Goal: Information Seeking & Learning: Compare options

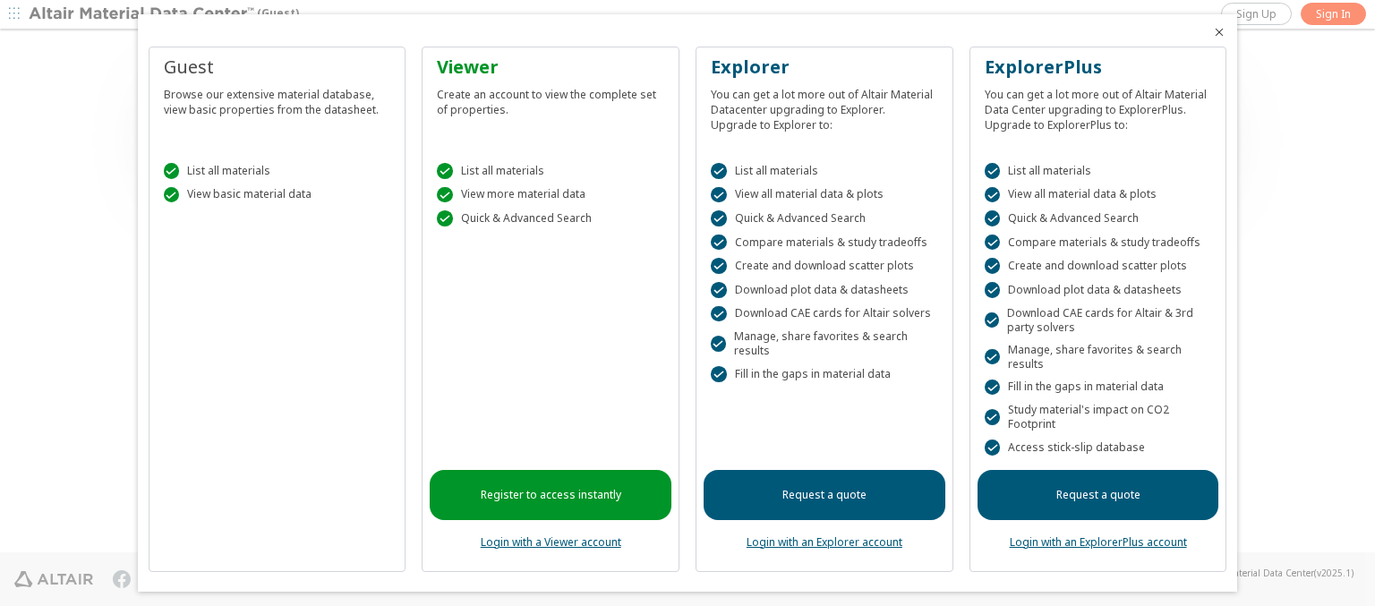
click at [1212, 32] on icon "Close" at bounding box center [1219, 32] width 14 height 14
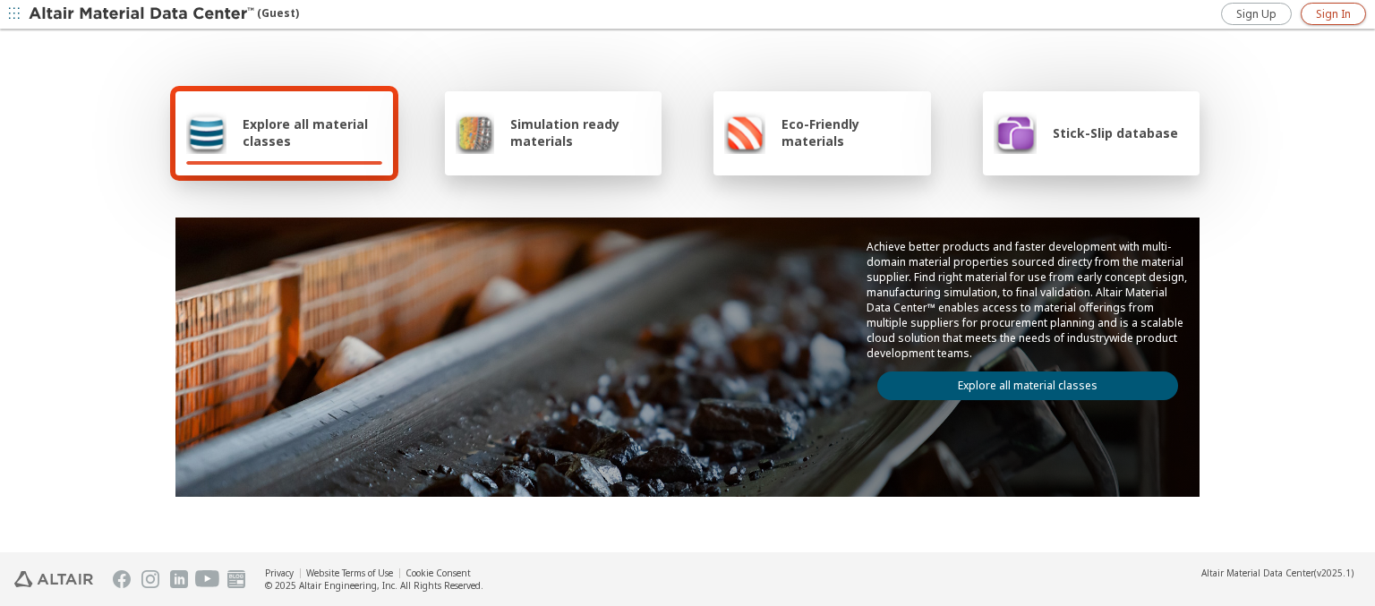
click at [1333, 13] on span "Sign In" at bounding box center [1333, 14] width 35 height 14
click at [142, 14] on img at bounding box center [143, 14] width 228 height 18
click at [305, 133] on span "Explore all material classes" at bounding box center [313, 133] width 140 height 34
click at [1021, 381] on link "Explore all material classes" at bounding box center [1027, 386] width 301 height 29
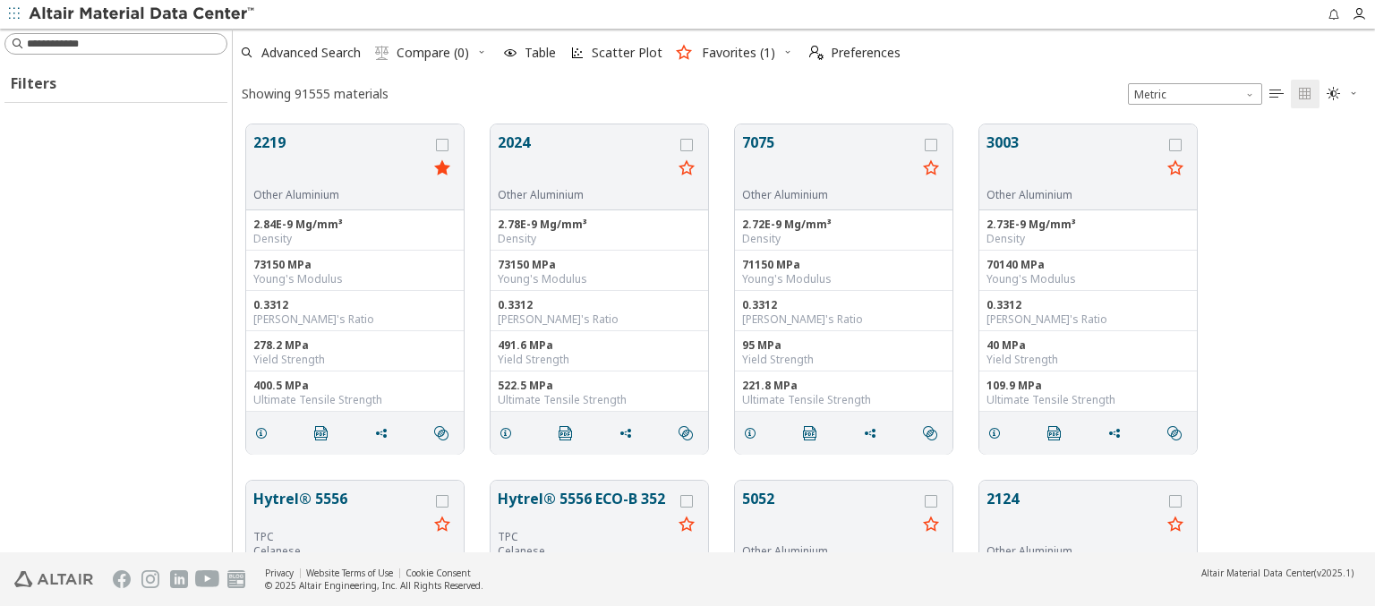
scroll to position [428, 1128]
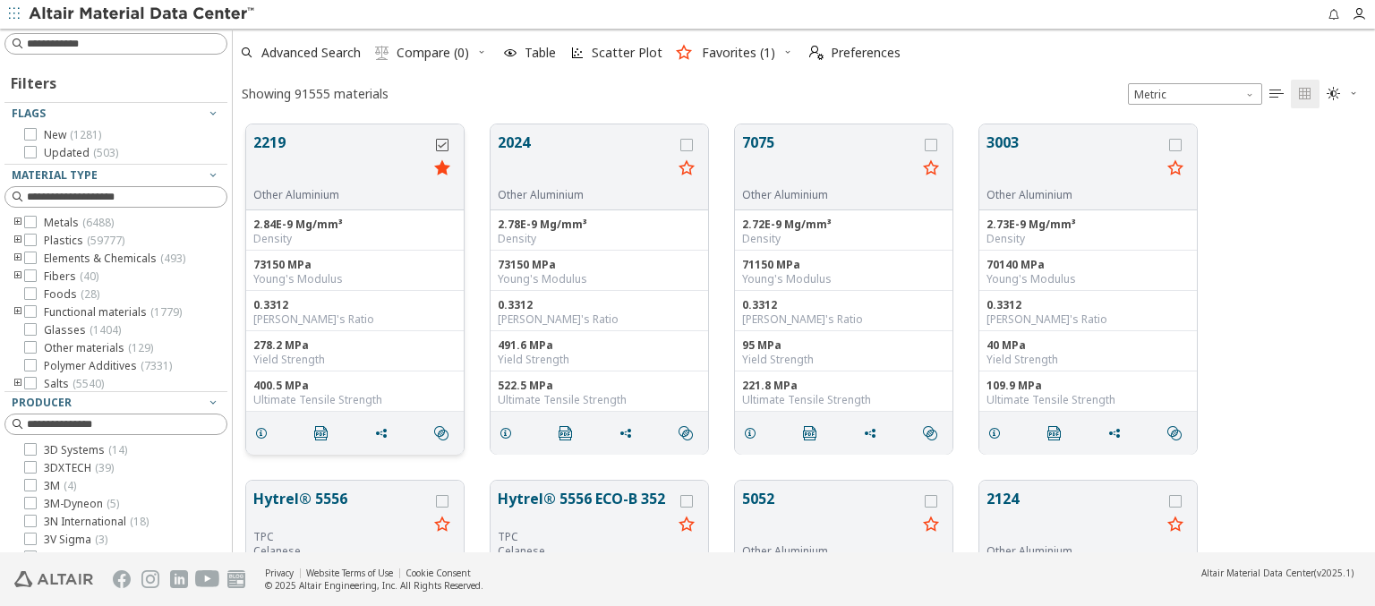
click at [444, 144] on icon "grid" at bounding box center [442, 145] width 13 height 13
click at [689, 144] on icon "grid" at bounding box center [686, 145] width 13 height 13
click at [433, 53] on span "Compare (2)" at bounding box center [433, 53] width 73 height 13
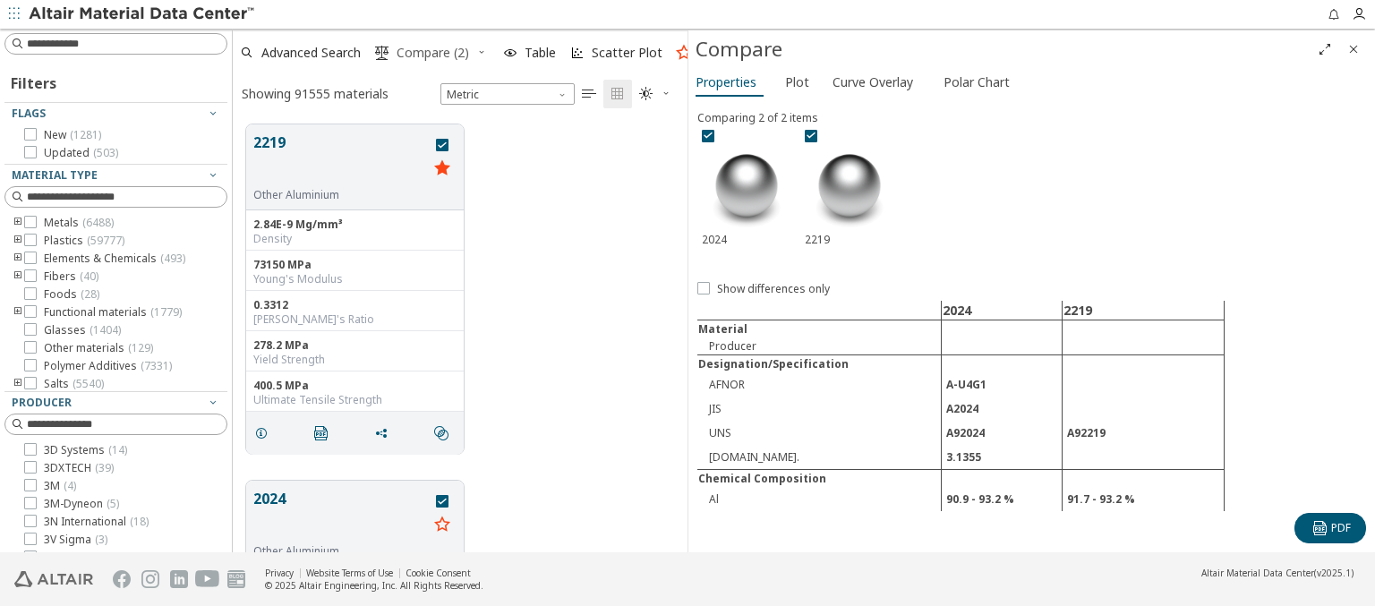
scroll to position [428, 441]
click at [872, 81] on span "Curve Overlay" at bounding box center [873, 82] width 81 height 29
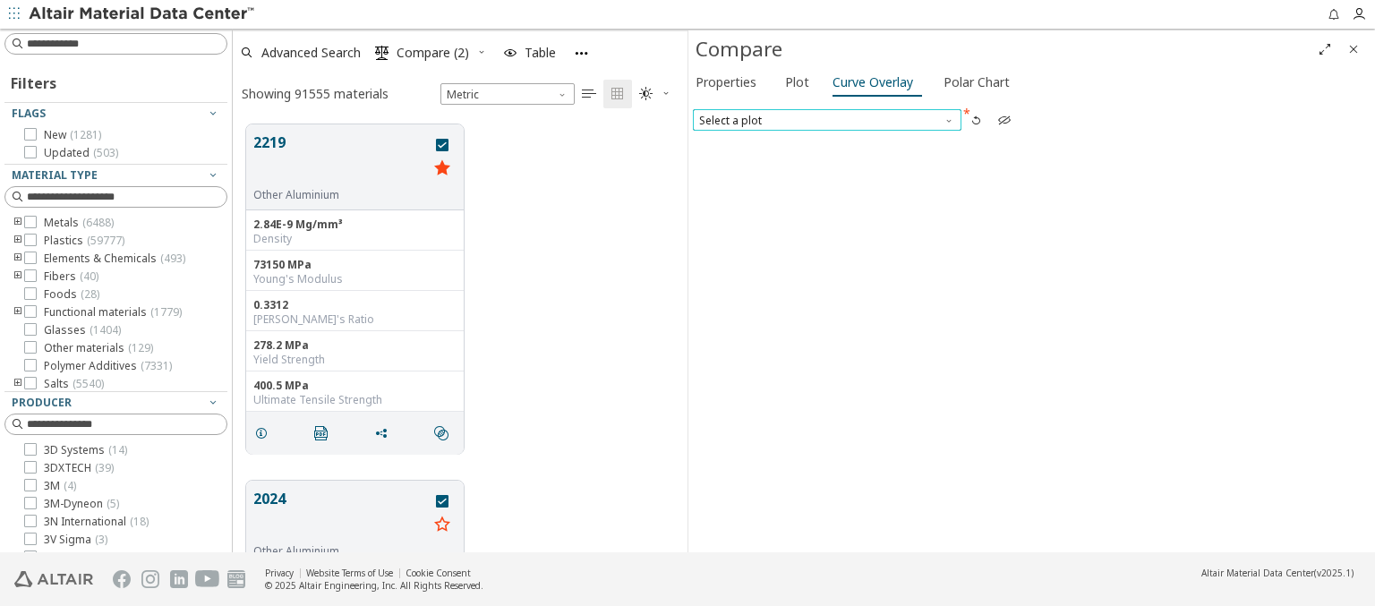
click at [826, 119] on span "Select a plot" at bounding box center [827, 119] width 269 height 21
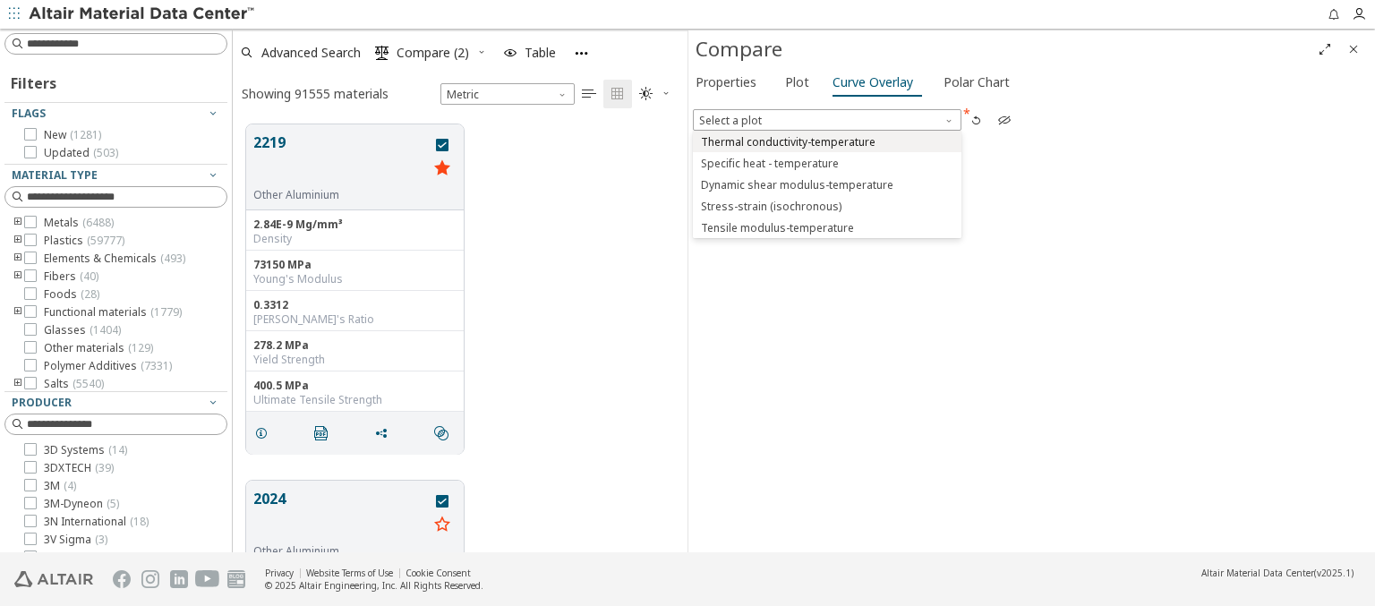
click at [826, 141] on span "Thermal conductivity-temperature" at bounding box center [788, 142] width 175 height 14
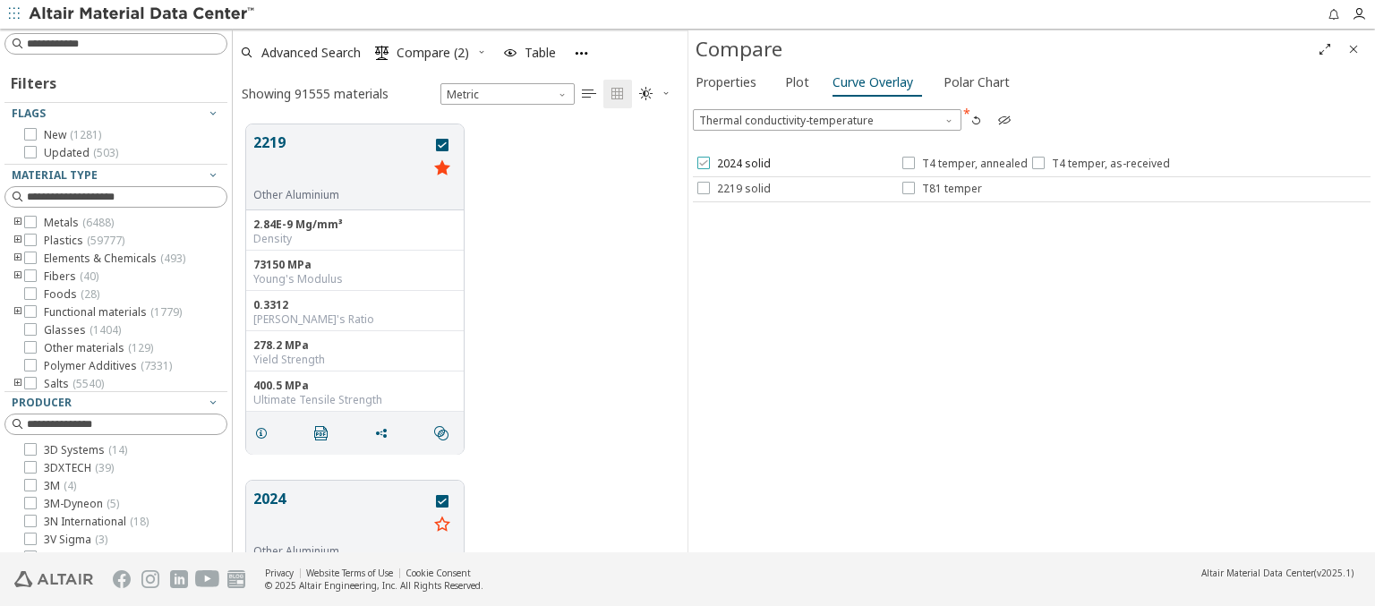
click at [732, 164] on span "2024 solid" at bounding box center [744, 164] width 54 height 14
click at [963, 164] on span "T4 temper, annealed" at bounding box center [975, 164] width 106 height 14
click at [1097, 164] on span "T4 temper, as-received" at bounding box center [1111, 164] width 118 height 14
click at [732, 188] on span "2219 solid" at bounding box center [744, 189] width 54 height 14
click at [941, 188] on span "T81 temper" at bounding box center [952, 189] width 60 height 14
